Goal: Task Accomplishment & Management: Manage account settings

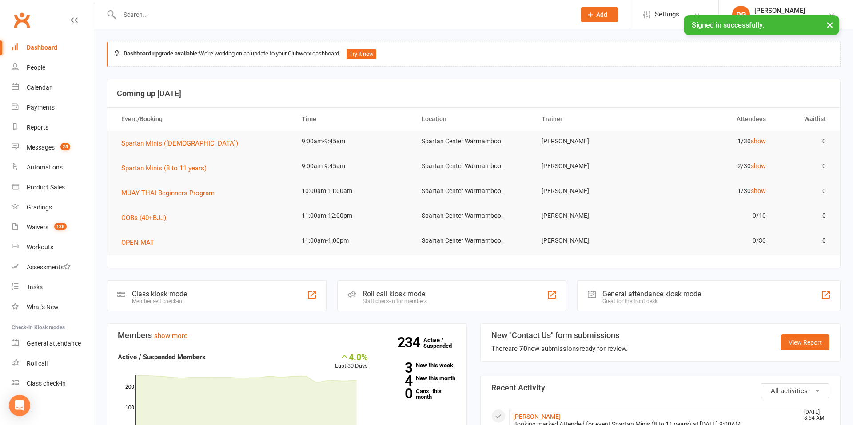
click at [831, 28] on li "DG [PERSON_NAME] Spartan Mixed Martial Arts My profile My subscription Support …" at bounding box center [785, 14] width 135 height 29
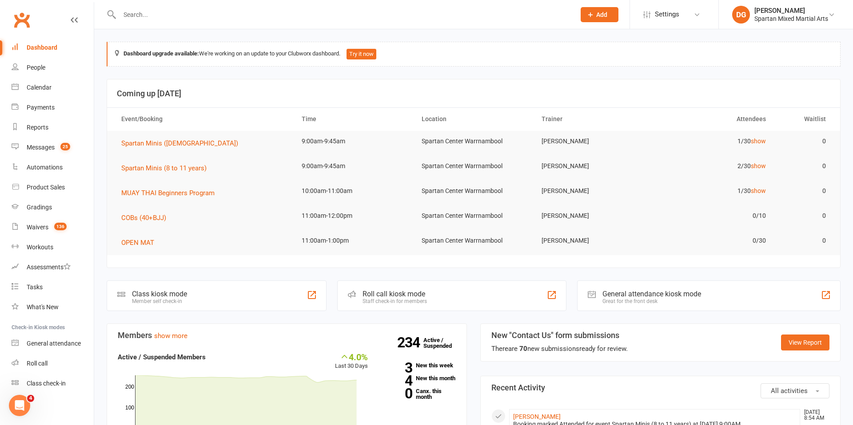
click at [224, 18] on input "text" at bounding box center [343, 14] width 452 height 12
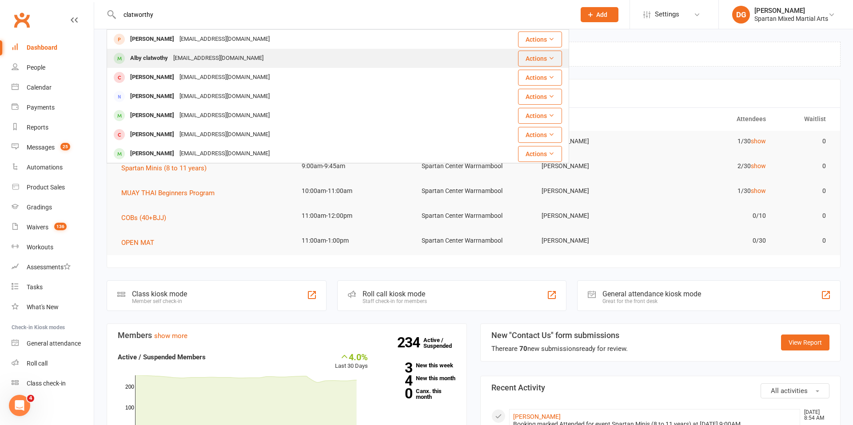
type input "clatworthy"
click at [163, 64] on div "Alby clatwothy" at bounding box center [148, 58] width 43 height 13
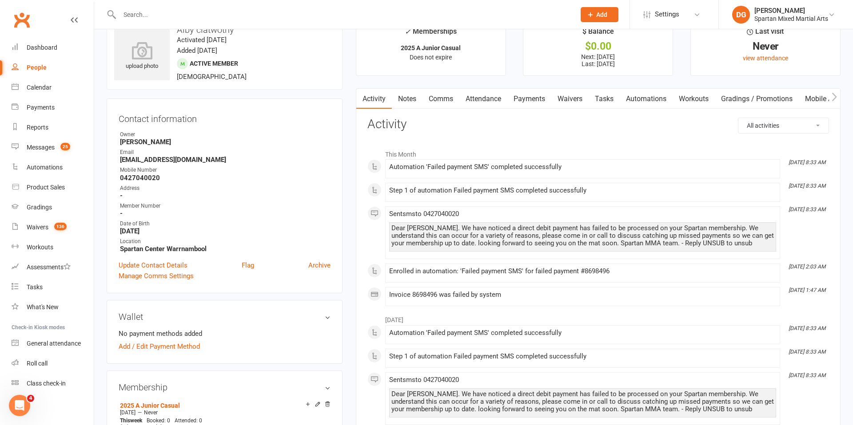
click at [531, 99] on link "Payments" at bounding box center [529, 99] width 44 height 20
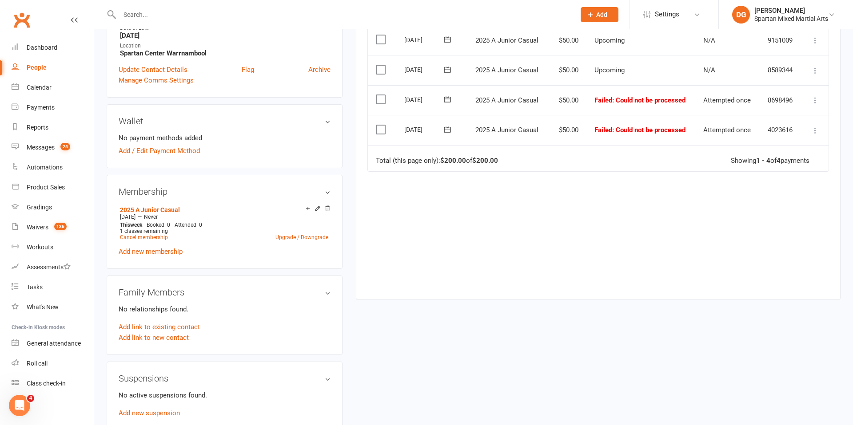
scroll to position [213, 0]
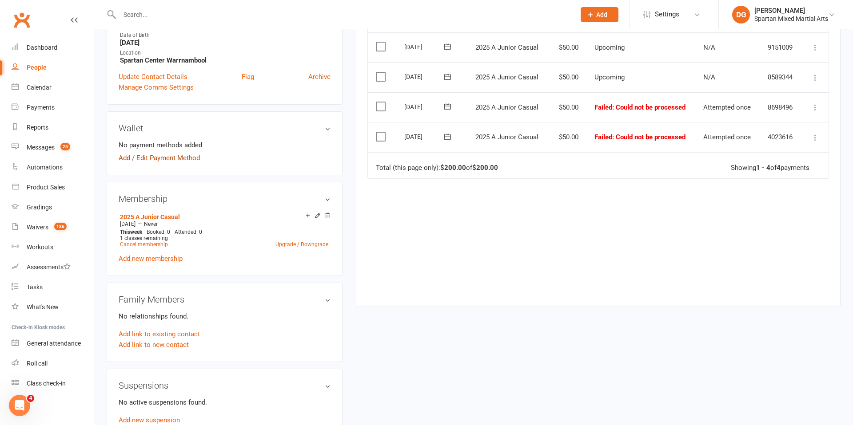
click at [159, 159] on link "Add / Edit Payment Method" at bounding box center [159, 158] width 81 height 11
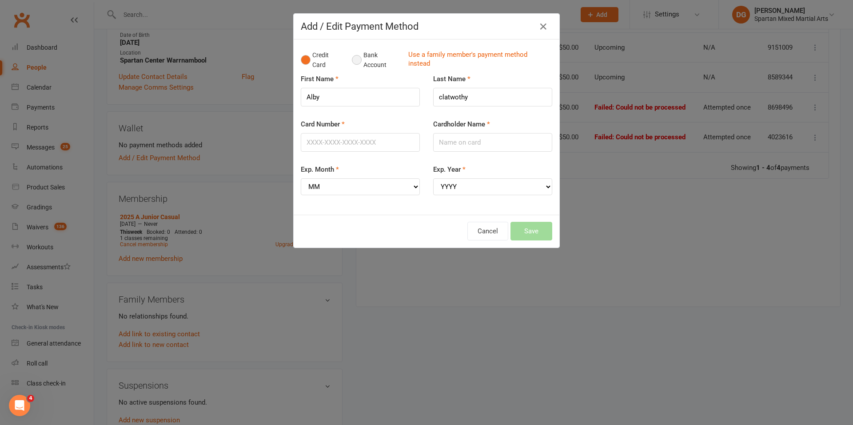
click at [357, 61] on button "Bank Account" at bounding box center [376, 60] width 49 height 27
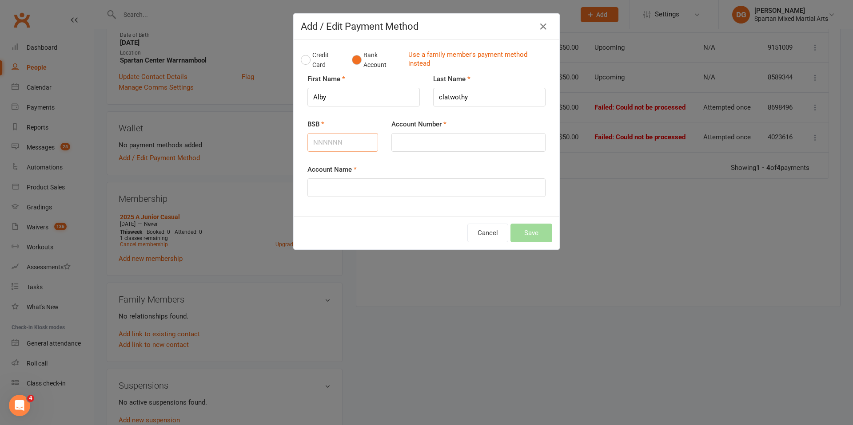
click at [327, 142] on input "BSB" at bounding box center [342, 142] width 71 height 19
type input "013400"
click at [421, 138] on input "Account Number" at bounding box center [468, 142] width 154 height 19
type input "465606408"
click at [346, 189] on input "Account Name" at bounding box center [426, 188] width 238 height 19
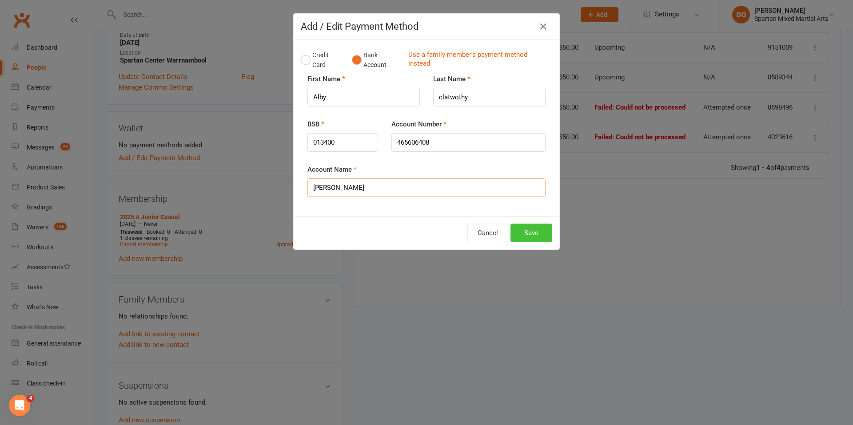
type input "[PERSON_NAME]"
click at [536, 236] on button "Save" at bounding box center [531, 233] width 42 height 19
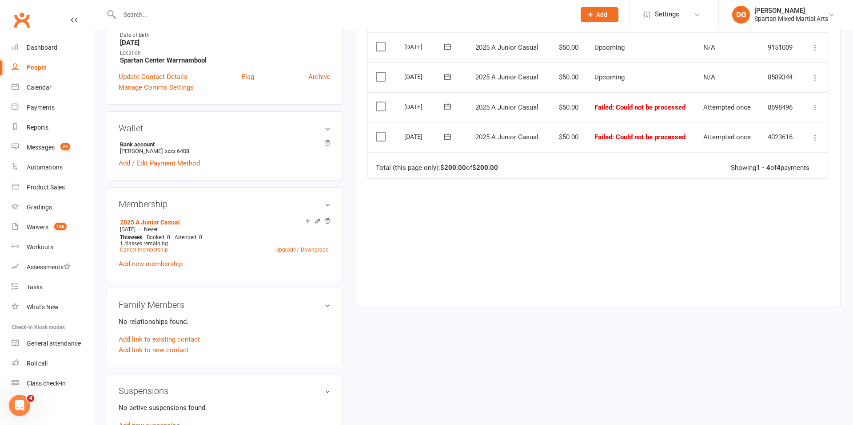
click at [815, 139] on icon at bounding box center [814, 137] width 9 height 9
click at [766, 212] on link "Skip" at bounding box center [776, 208] width 88 height 18
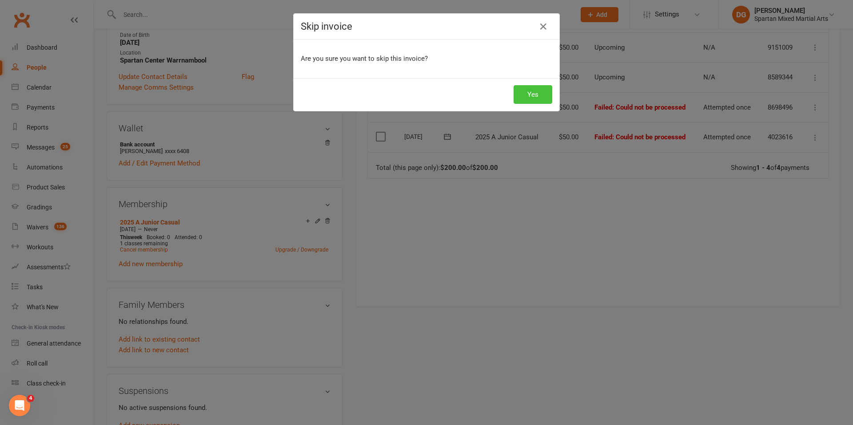
click at [518, 90] on button "Yes" at bounding box center [532, 94] width 39 height 19
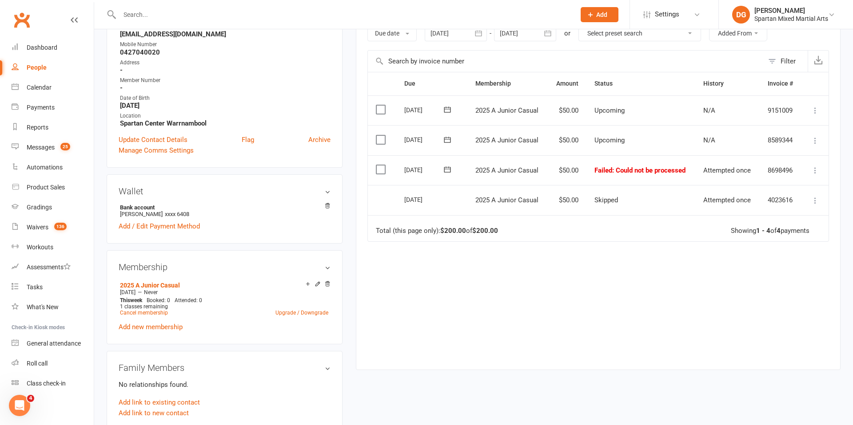
scroll to position [151, 0]
click at [448, 168] on icon at bounding box center [447, 169] width 7 height 6
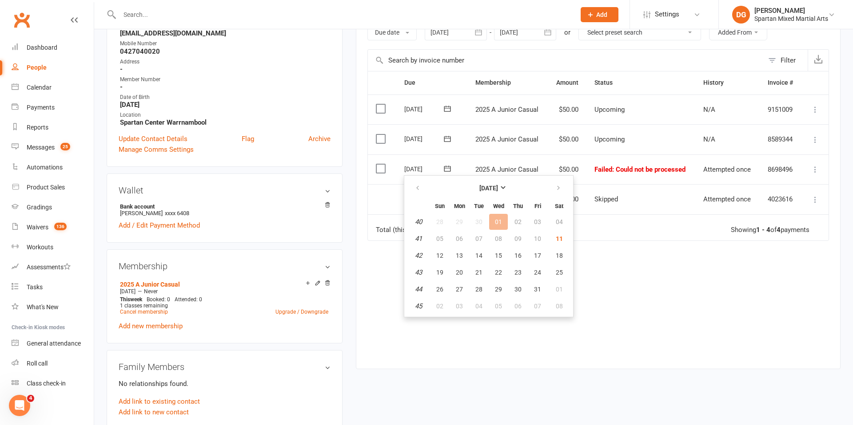
click at [663, 195] on td "Skipped" at bounding box center [640, 199] width 109 height 30
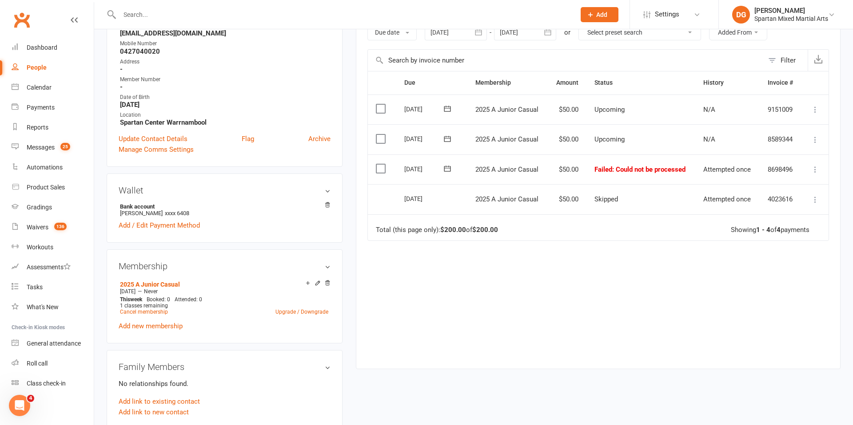
click at [814, 142] on icon at bounding box center [814, 139] width 9 height 9
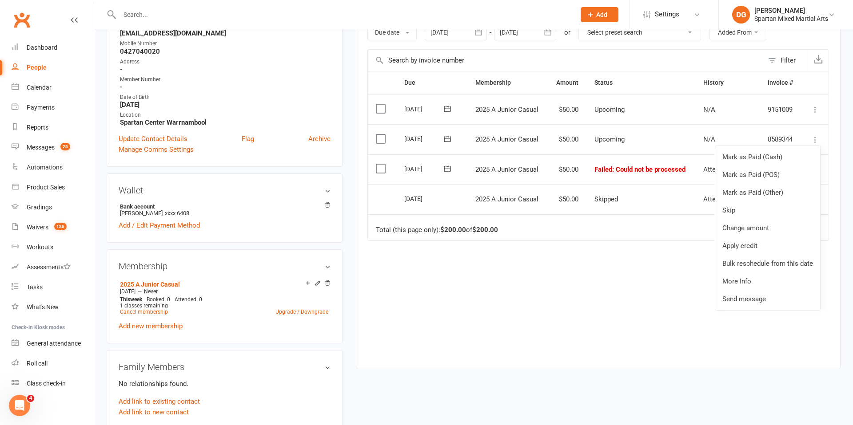
click at [523, 207] on td "2025 A Junior Casual" at bounding box center [507, 199] width 80 height 30
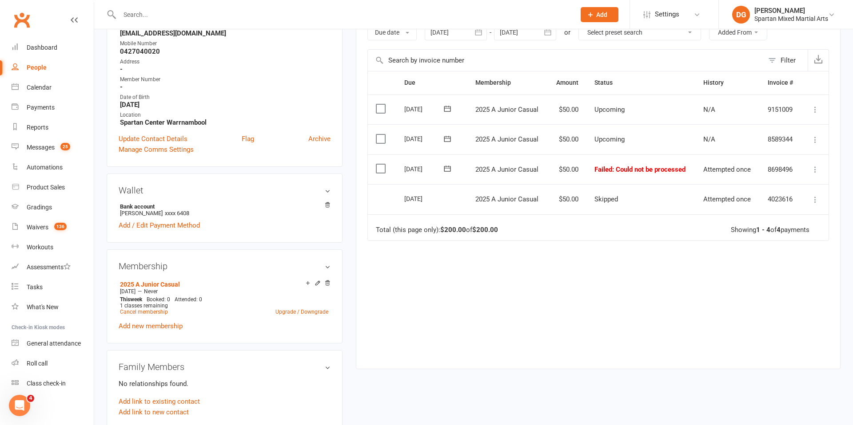
click at [814, 138] on icon at bounding box center [814, 139] width 9 height 9
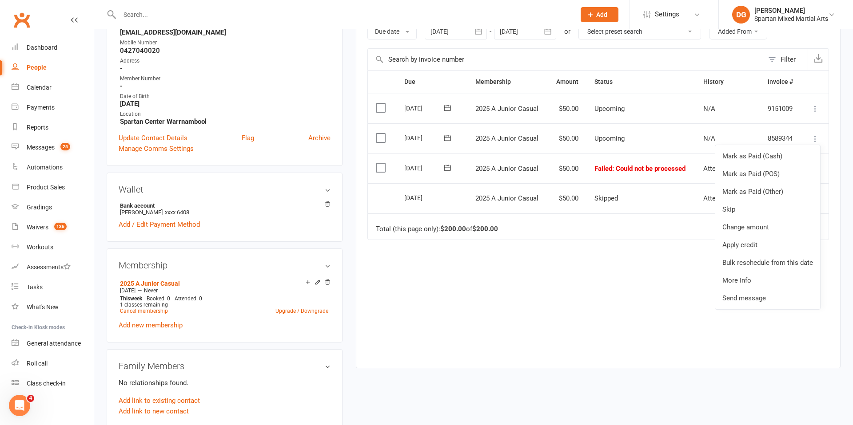
click at [463, 172] on td "[DATE]" at bounding box center [431, 169] width 71 height 30
click at [448, 169] on icon at bounding box center [447, 167] width 9 height 9
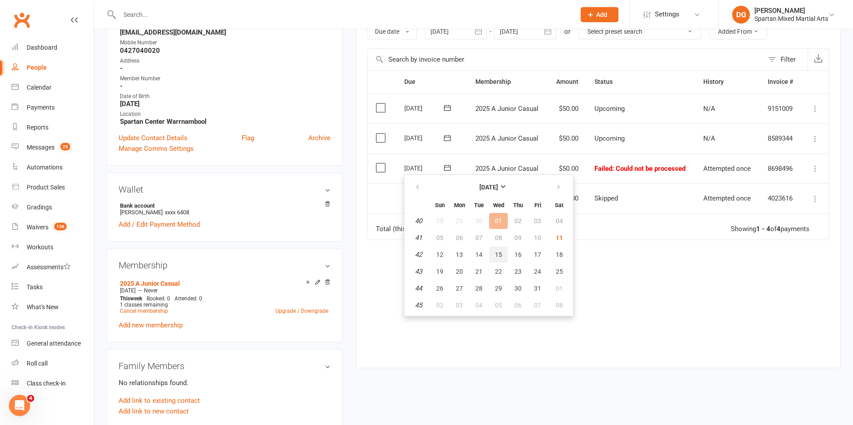
click at [499, 257] on span "15" at bounding box center [498, 254] width 7 height 7
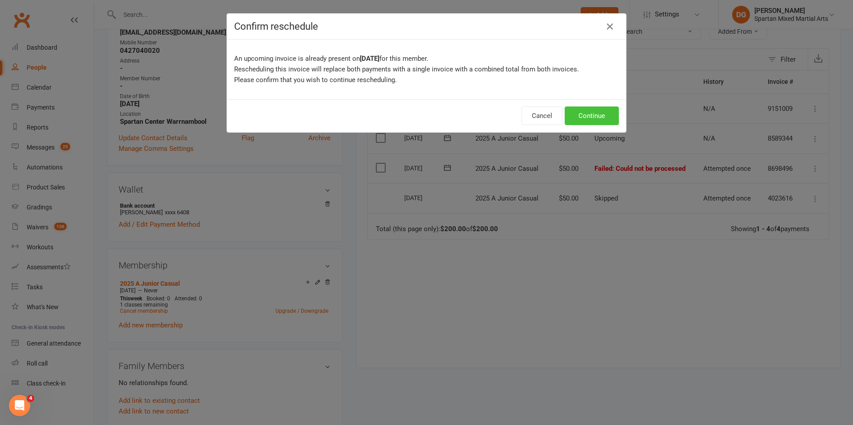
click at [591, 118] on button "Continue" at bounding box center [591, 116] width 54 height 19
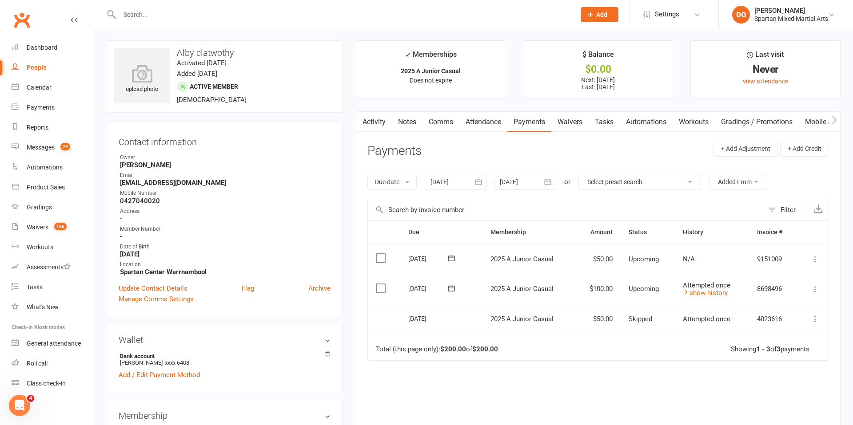
scroll to position [0, 0]
click at [38, 48] on div "Dashboard" at bounding box center [42, 47] width 31 height 7
